Goal: Task Accomplishment & Management: Manage account settings

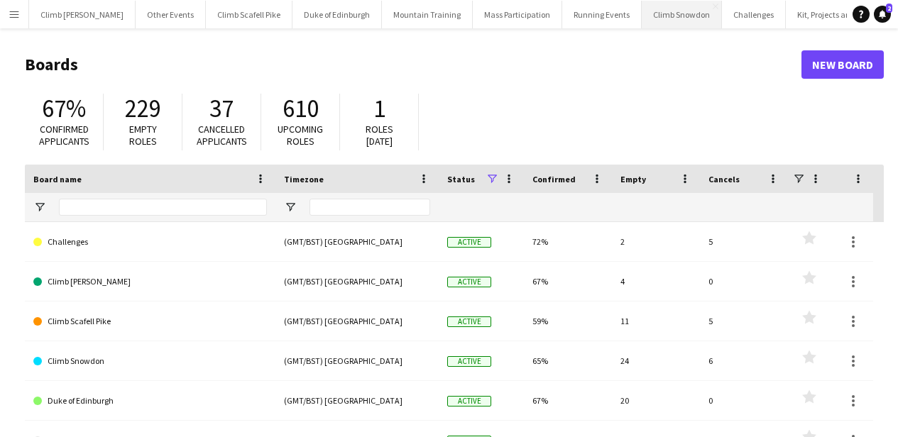
click at [663, 23] on button "Climb Snowdon Close" at bounding box center [681, 15] width 80 height 28
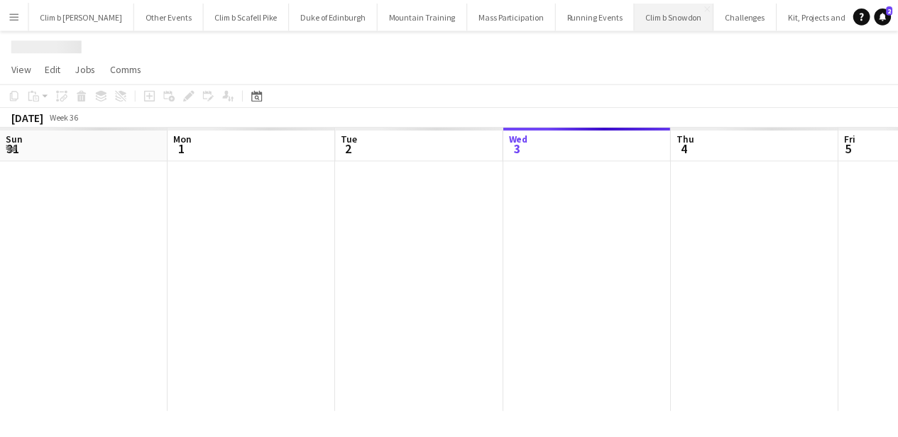
scroll to position [0, 339]
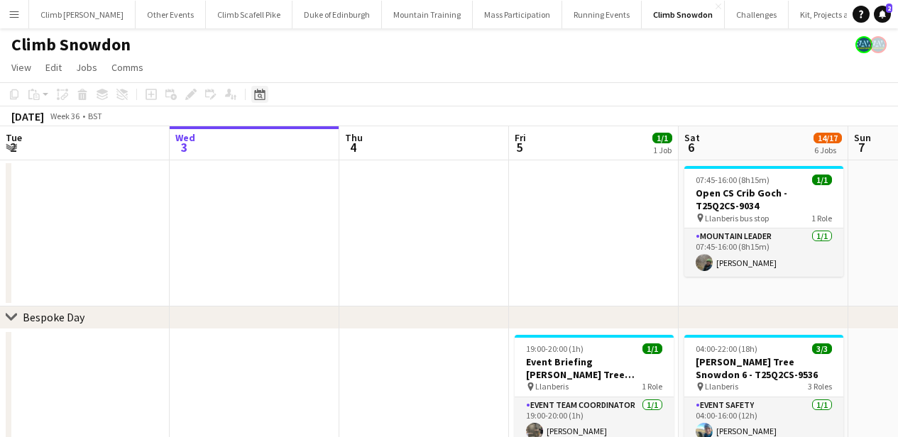
click at [259, 95] on icon "Date picker" at bounding box center [259, 94] width 11 height 11
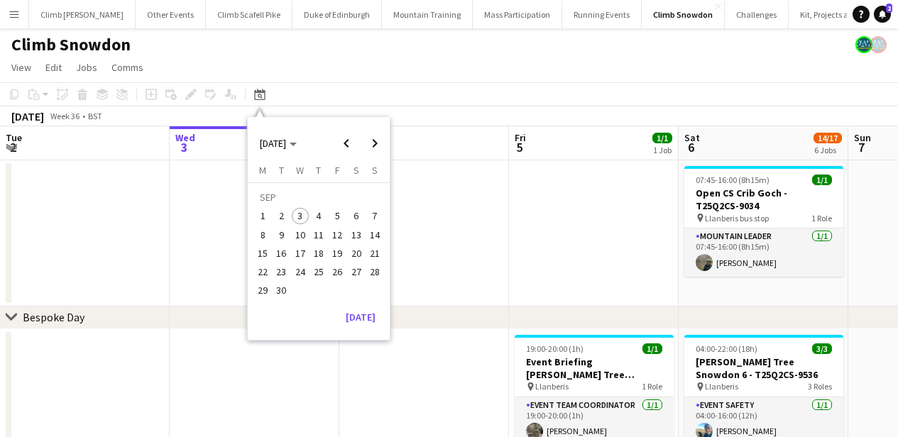
click at [355, 272] on span "27" at bounding box center [356, 271] width 17 height 17
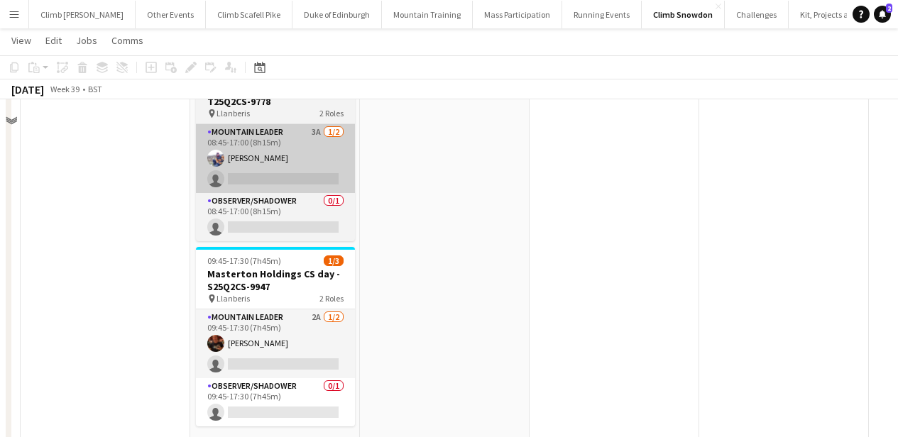
scroll to position [876, 0]
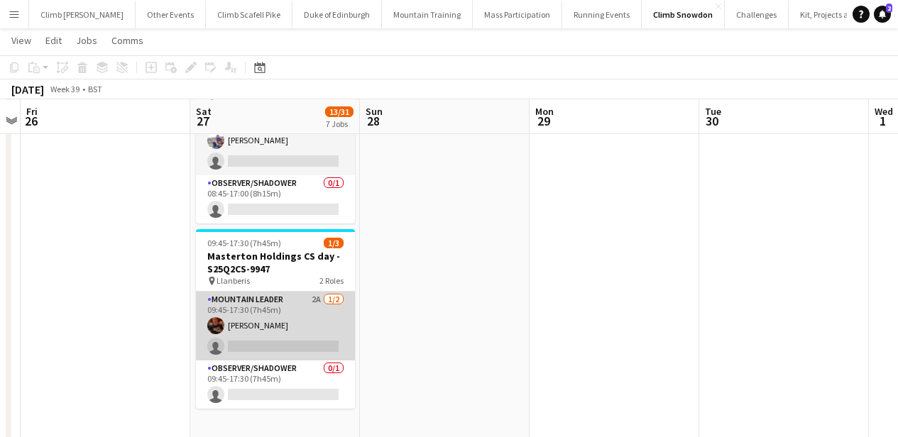
click at [294, 301] on app-card-role "Mountain Leader 2A [DATE] 09:45-17:30 (7h45m) [PERSON_NAME] single-neutral-acti…" at bounding box center [275, 326] width 159 height 69
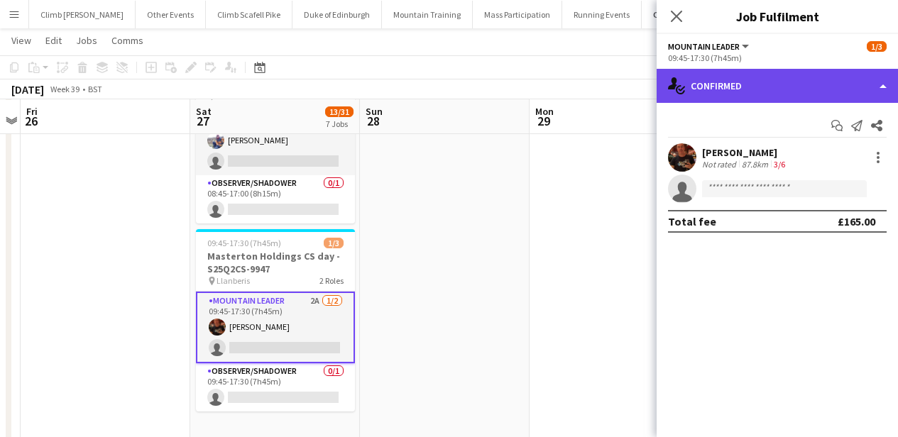
click at [795, 71] on div "single-neutral-actions-check-2 Confirmed" at bounding box center [776, 86] width 241 height 34
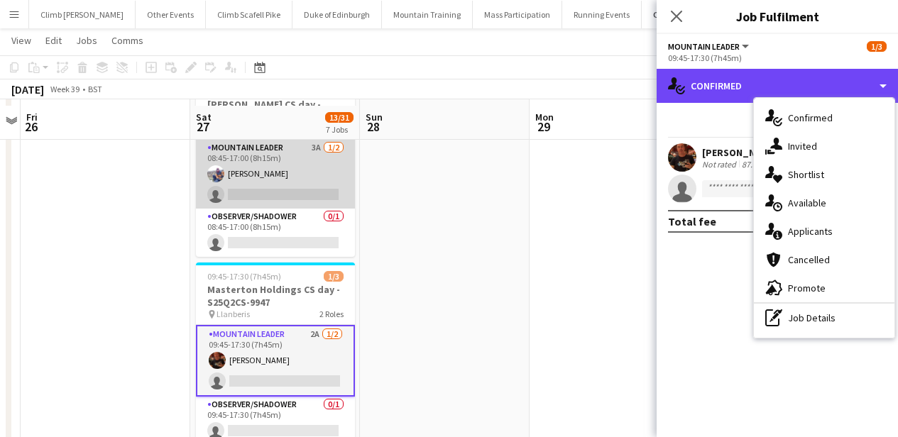
scroll to position [838, 0]
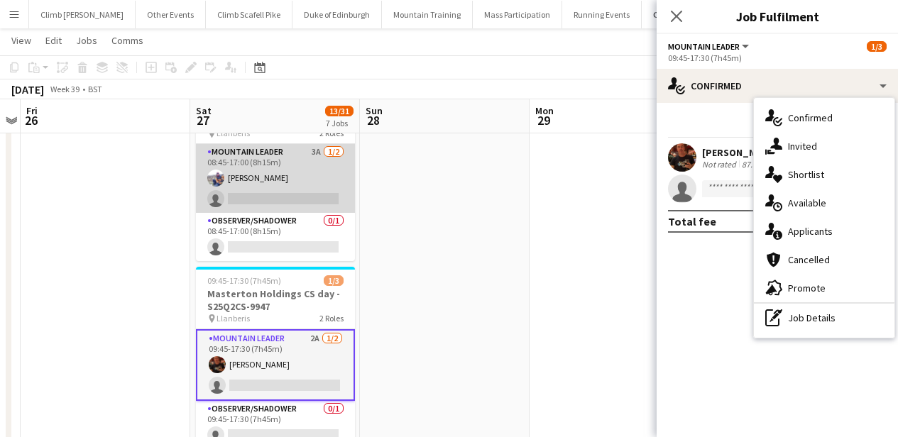
click at [285, 168] on app-card-role "Mountain Leader 3A [DATE] 08:45-17:00 (8h15m) [PERSON_NAME] single-neutral-acti…" at bounding box center [275, 178] width 159 height 69
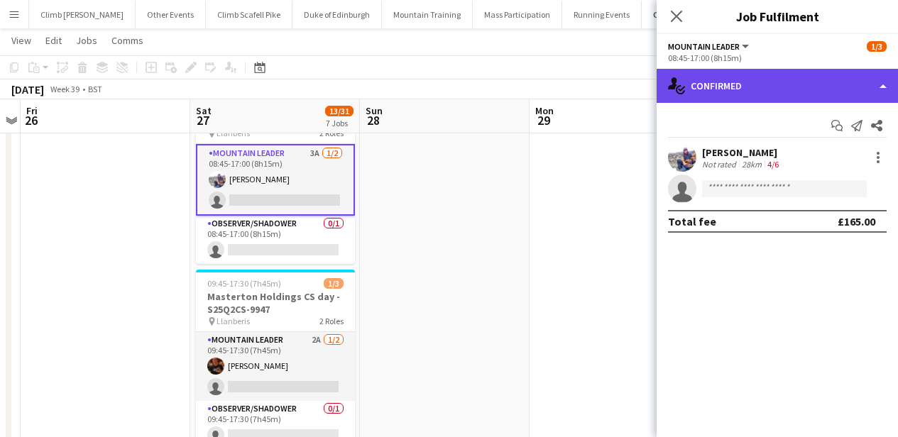
click at [804, 92] on div "single-neutral-actions-check-2 Confirmed" at bounding box center [776, 86] width 241 height 34
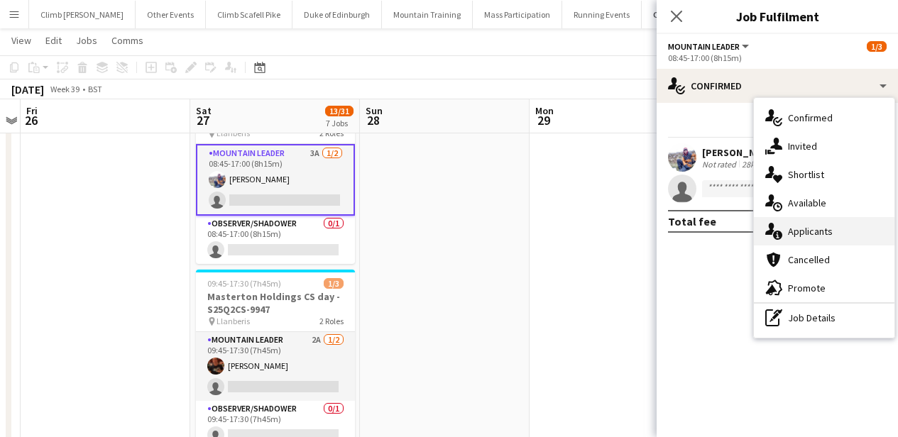
click at [795, 226] on span "Applicants" at bounding box center [810, 231] width 45 height 13
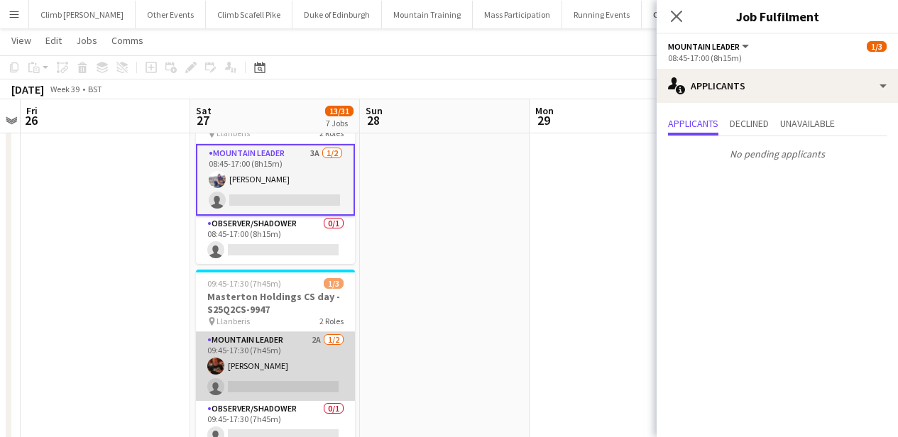
click at [270, 332] on app-card-role "Mountain Leader 2A [DATE] 09:45-17:30 (7h45m) [PERSON_NAME] single-neutral-acti…" at bounding box center [275, 366] width 159 height 69
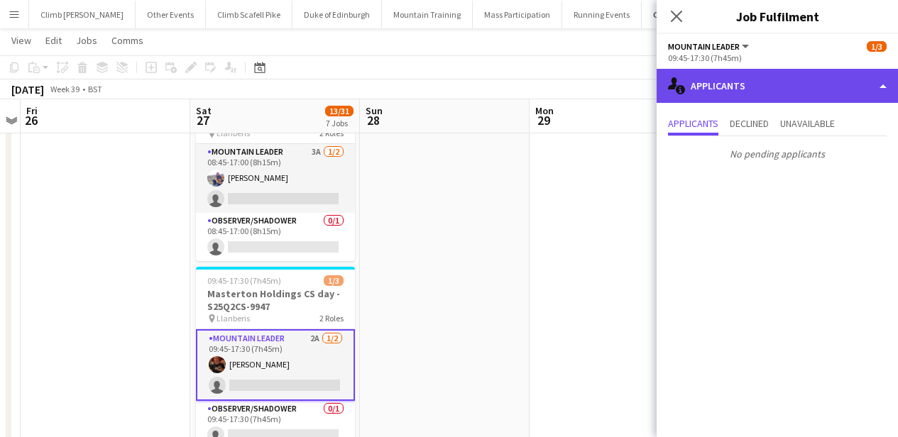
click at [766, 92] on div "single-neutral-actions-information Applicants" at bounding box center [776, 86] width 241 height 34
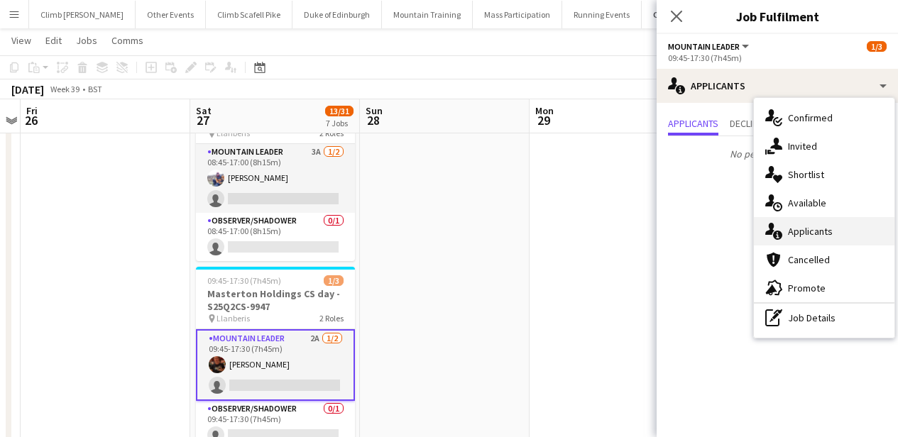
click at [790, 222] on div "single-neutral-actions-information Applicants" at bounding box center [823, 231] width 140 height 28
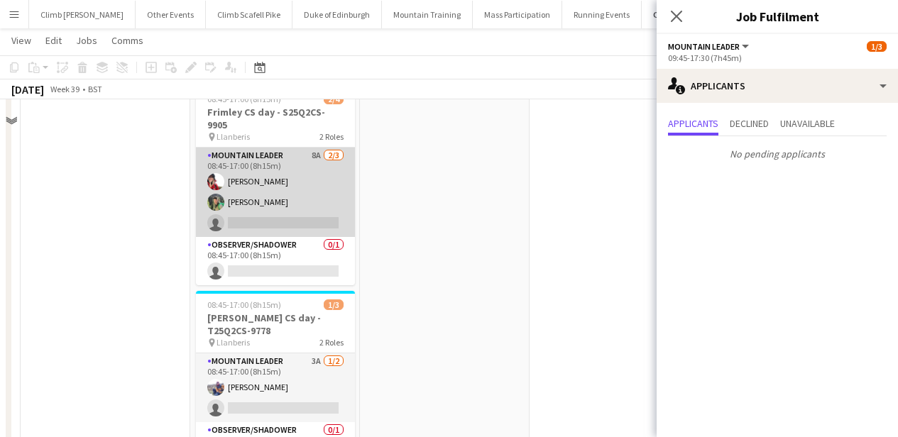
scroll to position [546, 0]
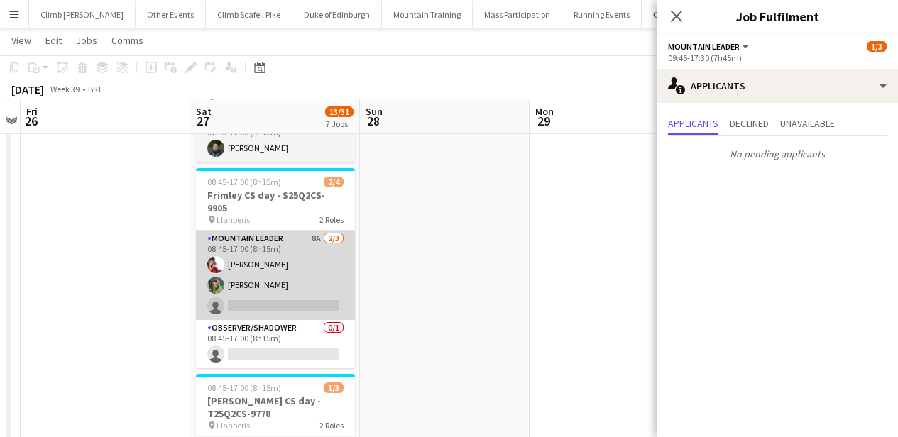
click at [314, 276] on app-card-role "Mountain Leader 8A [DATE] 08:45-17:00 (8h15m) [PERSON_NAME] [PERSON_NAME] singl…" at bounding box center [275, 275] width 159 height 89
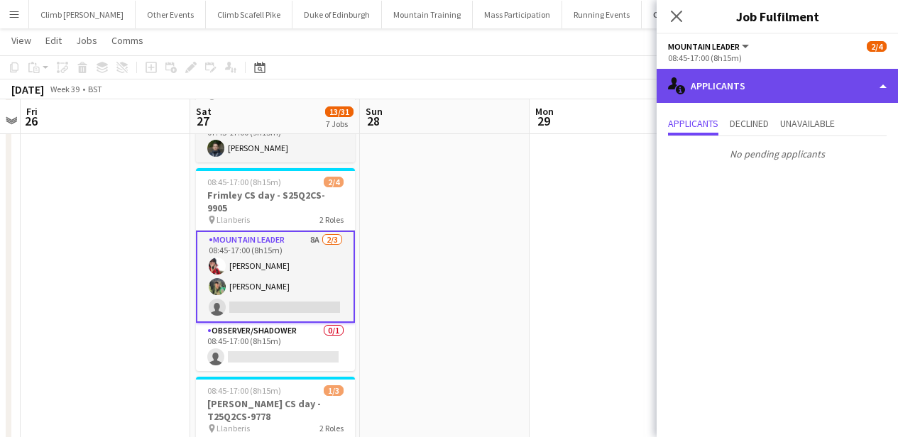
click at [841, 86] on div "single-neutral-actions-information Applicants" at bounding box center [776, 86] width 241 height 34
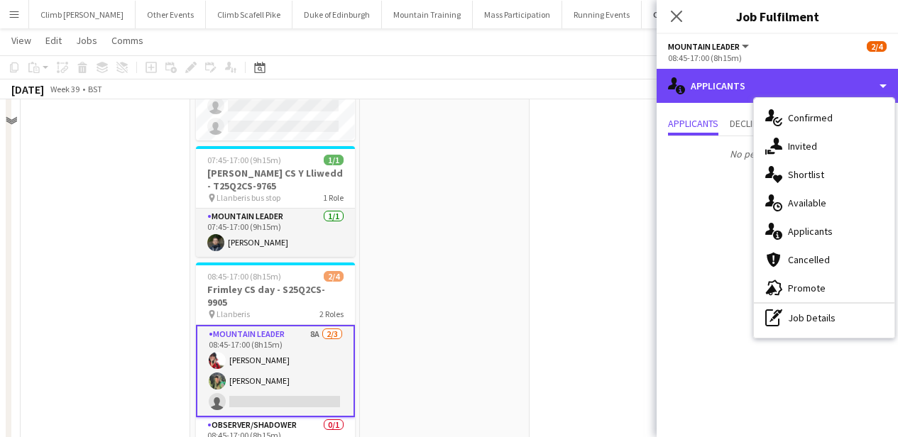
scroll to position [331, 0]
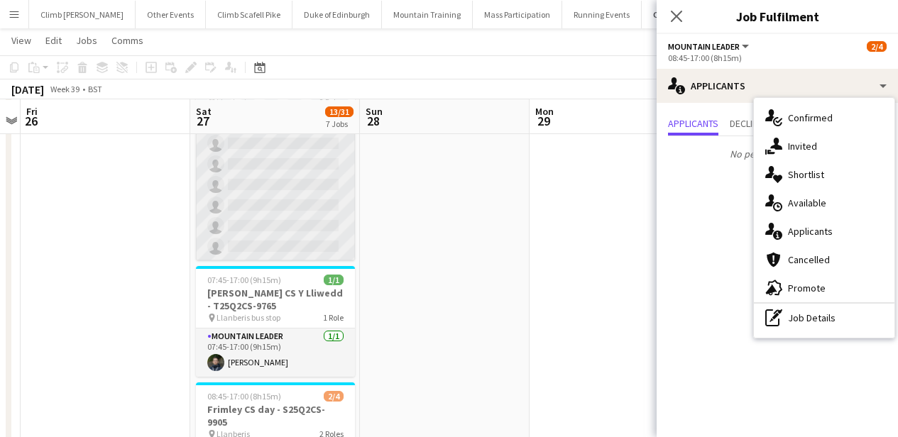
click at [272, 185] on app-card-role "Mountain Leader 4A [DATE] 07:00-16:00 (9h) [PERSON_NAME] [PERSON_NAME] [PERSON_…" at bounding box center [275, 82] width 159 height 357
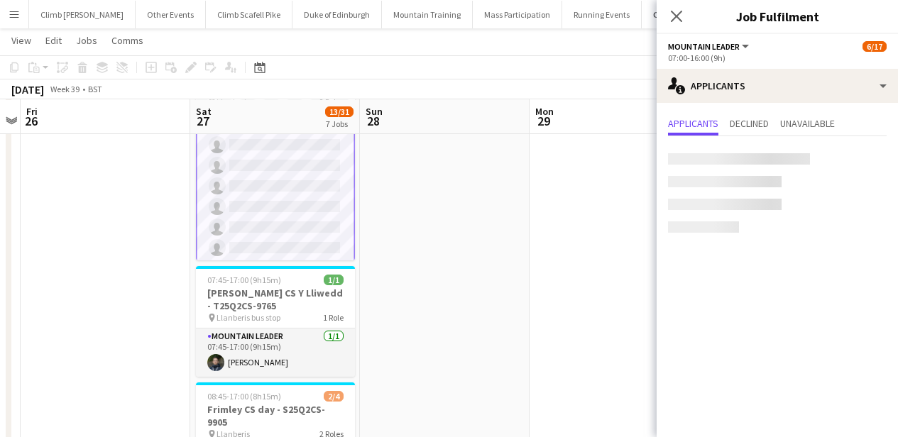
scroll to position [259, 0]
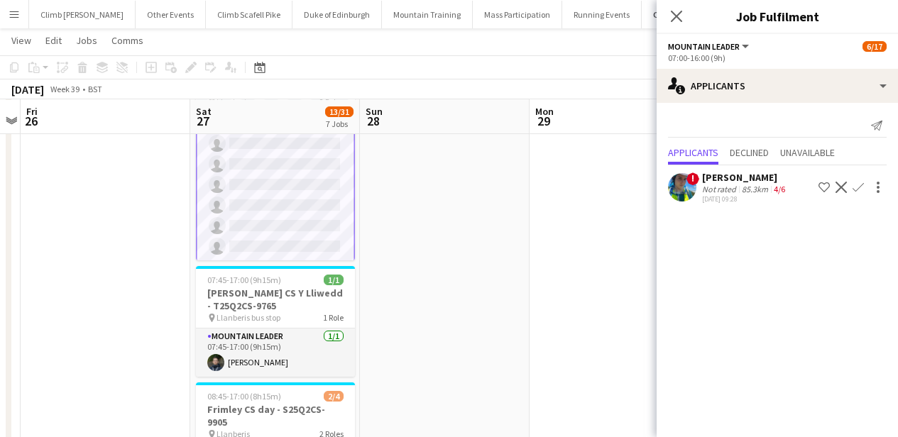
click at [684, 194] on app-user-avatar at bounding box center [682, 187] width 28 height 28
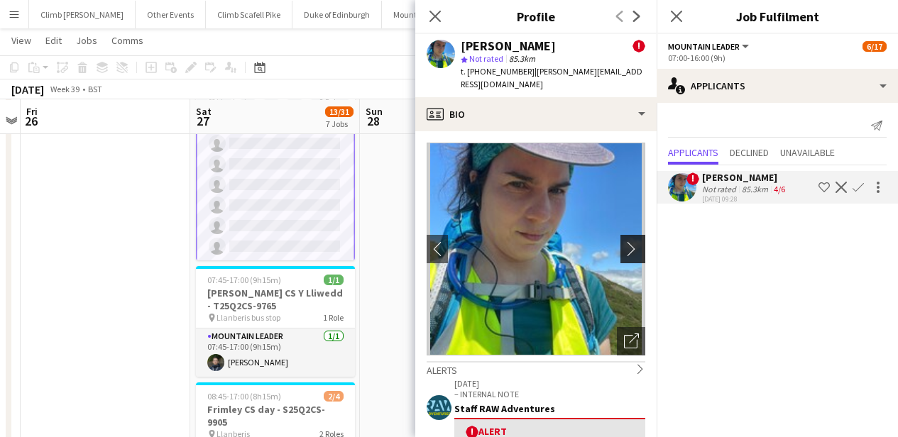
click at [629, 241] on app-icon "chevron-right" at bounding box center [635, 248] width 22 height 15
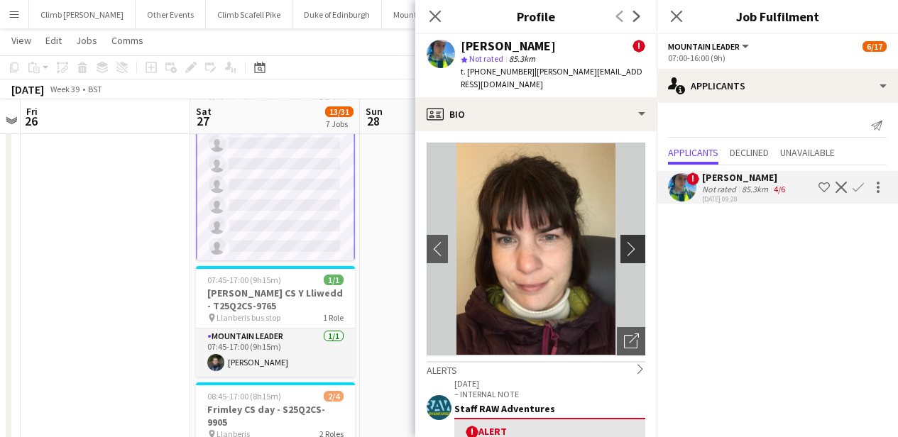
click at [629, 241] on app-icon "chevron-right" at bounding box center [635, 248] width 22 height 15
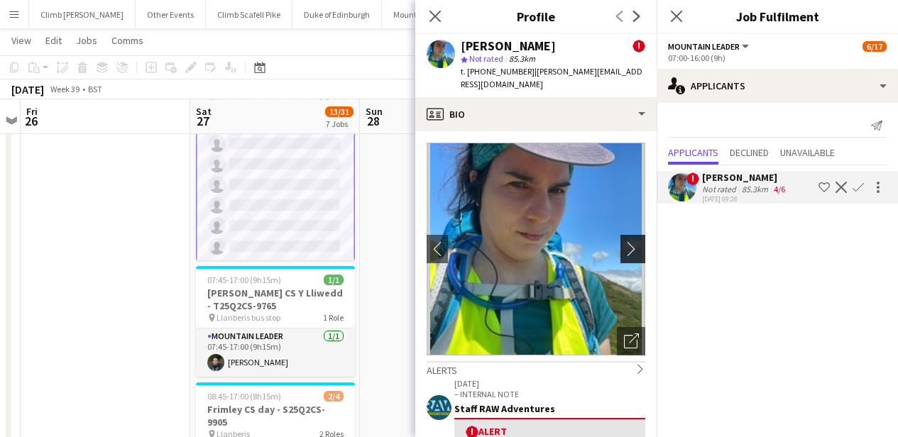
click at [629, 241] on app-icon "chevron-right" at bounding box center [635, 248] width 22 height 15
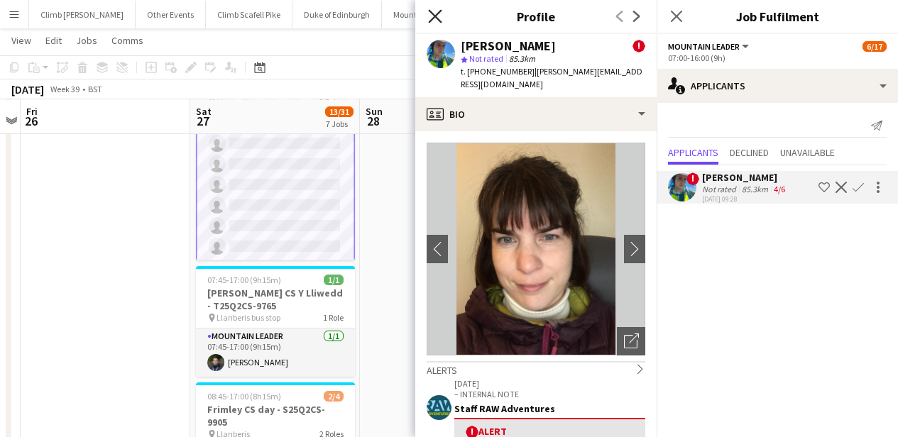
click at [437, 16] on icon "Close pop-in" at bounding box center [434, 15] width 13 height 13
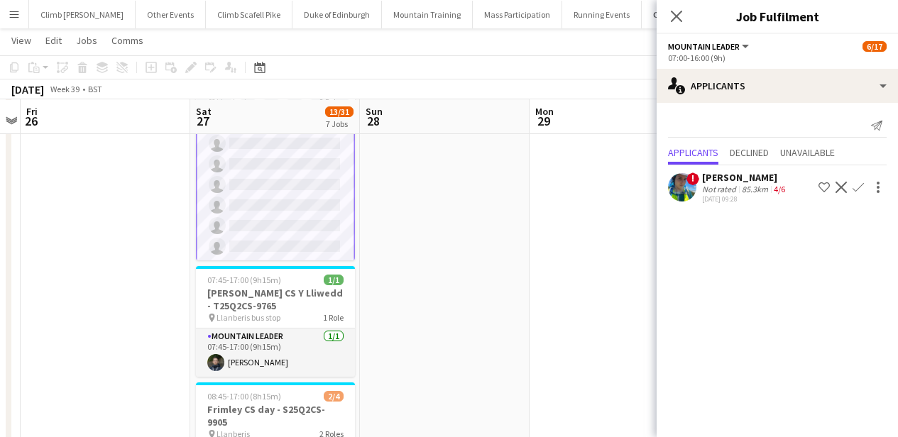
click at [656, 11] on div "Close pop-in" at bounding box center [676, 16] width 40 height 33
click at [673, 16] on icon "Close pop-in" at bounding box center [675, 16] width 11 height 11
